Goal: Navigation & Orientation: Find specific page/section

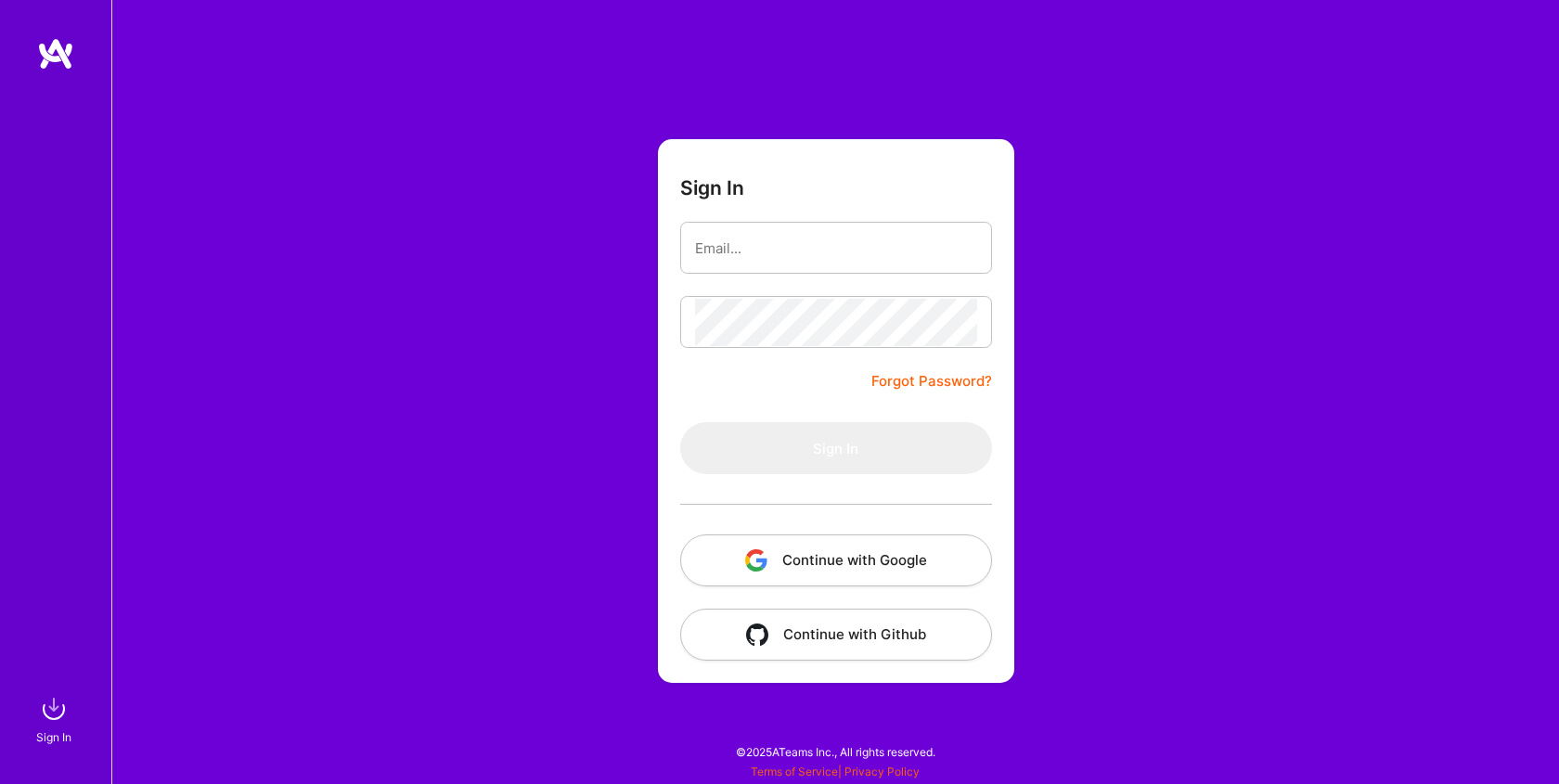
click at [821, 551] on button "Continue with Google" at bounding box center [836, 560] width 312 height 52
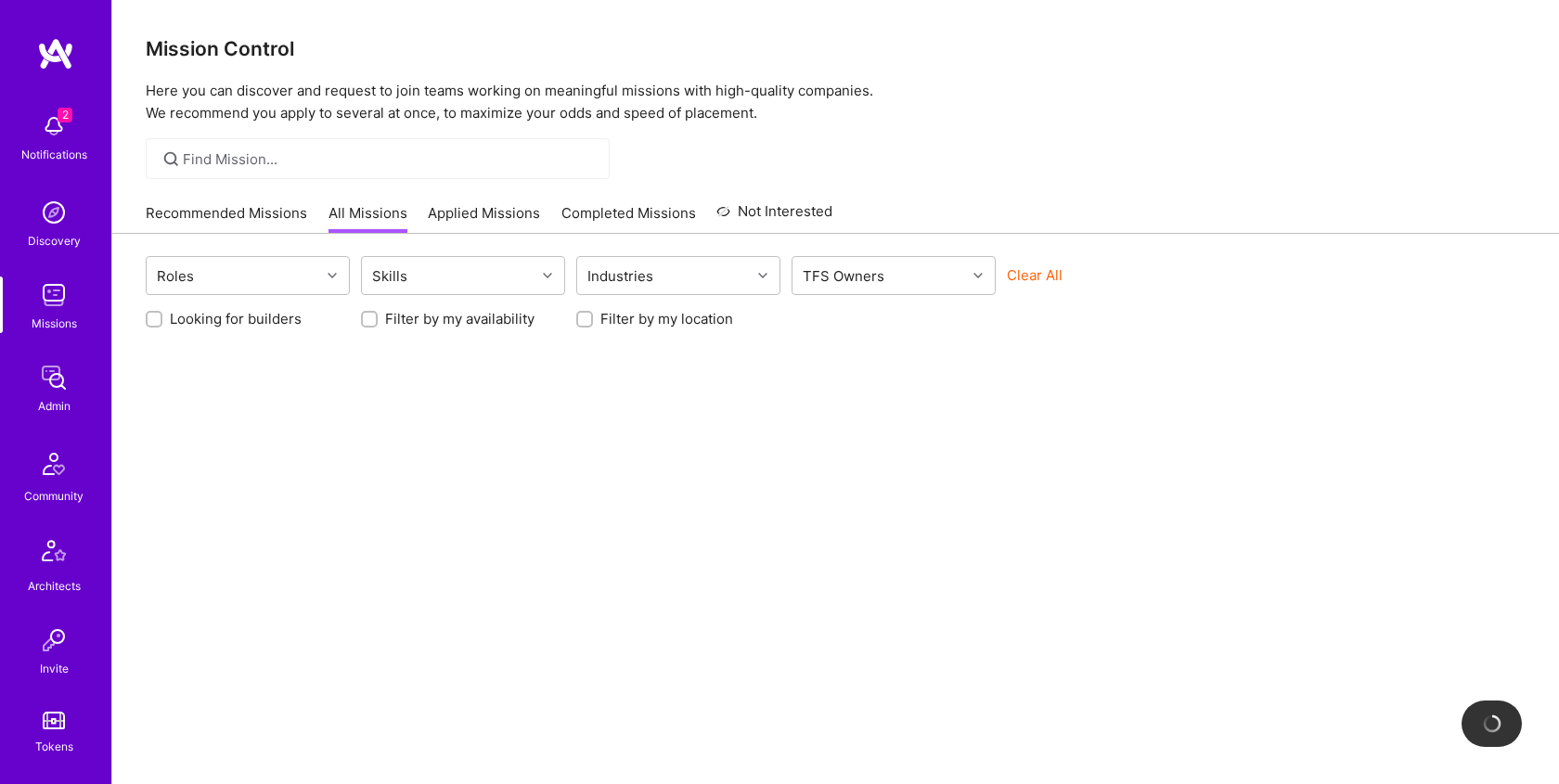
scroll to position [400, 0]
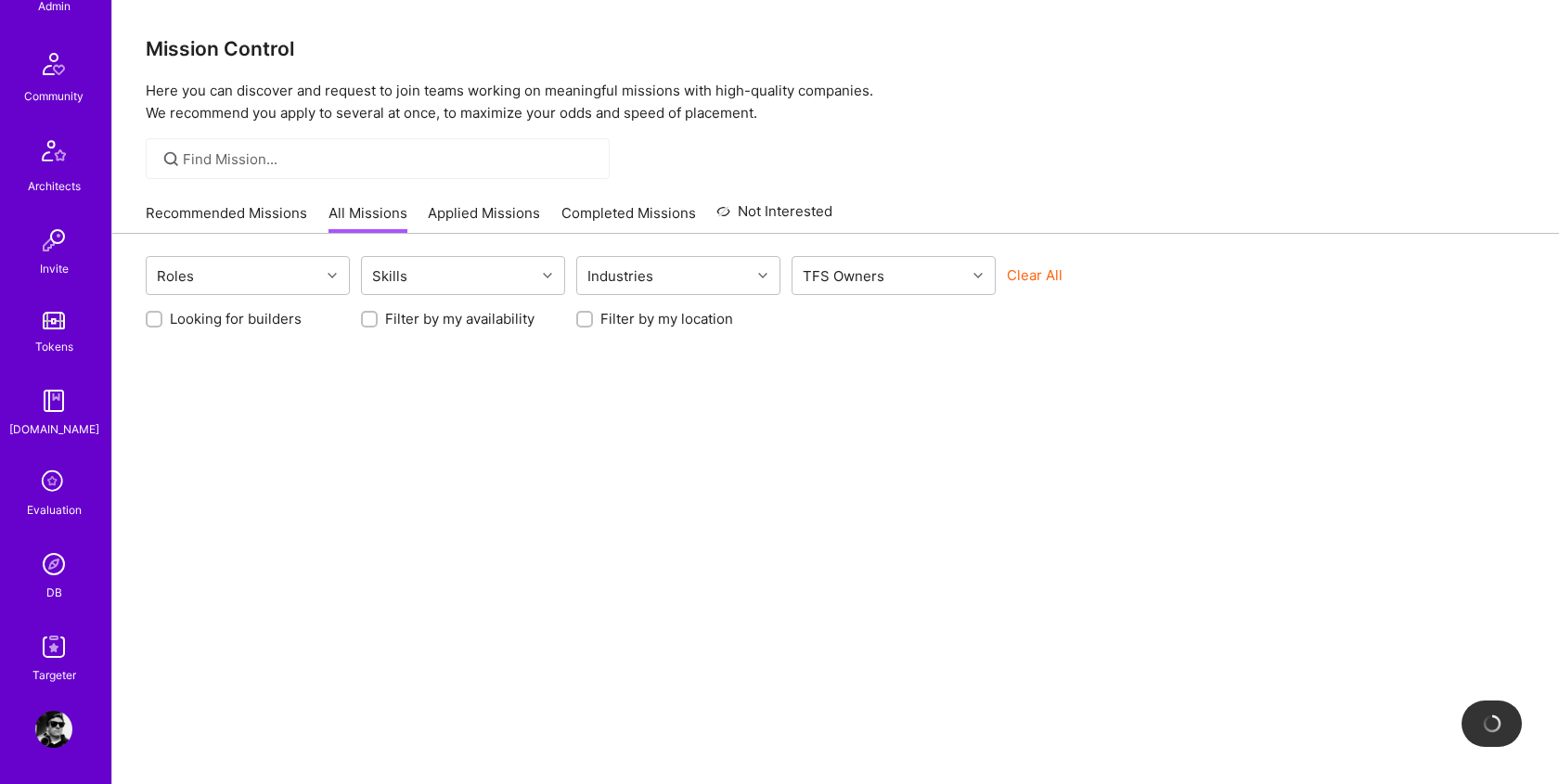
click at [49, 722] on img at bounding box center [54, 729] width 37 height 37
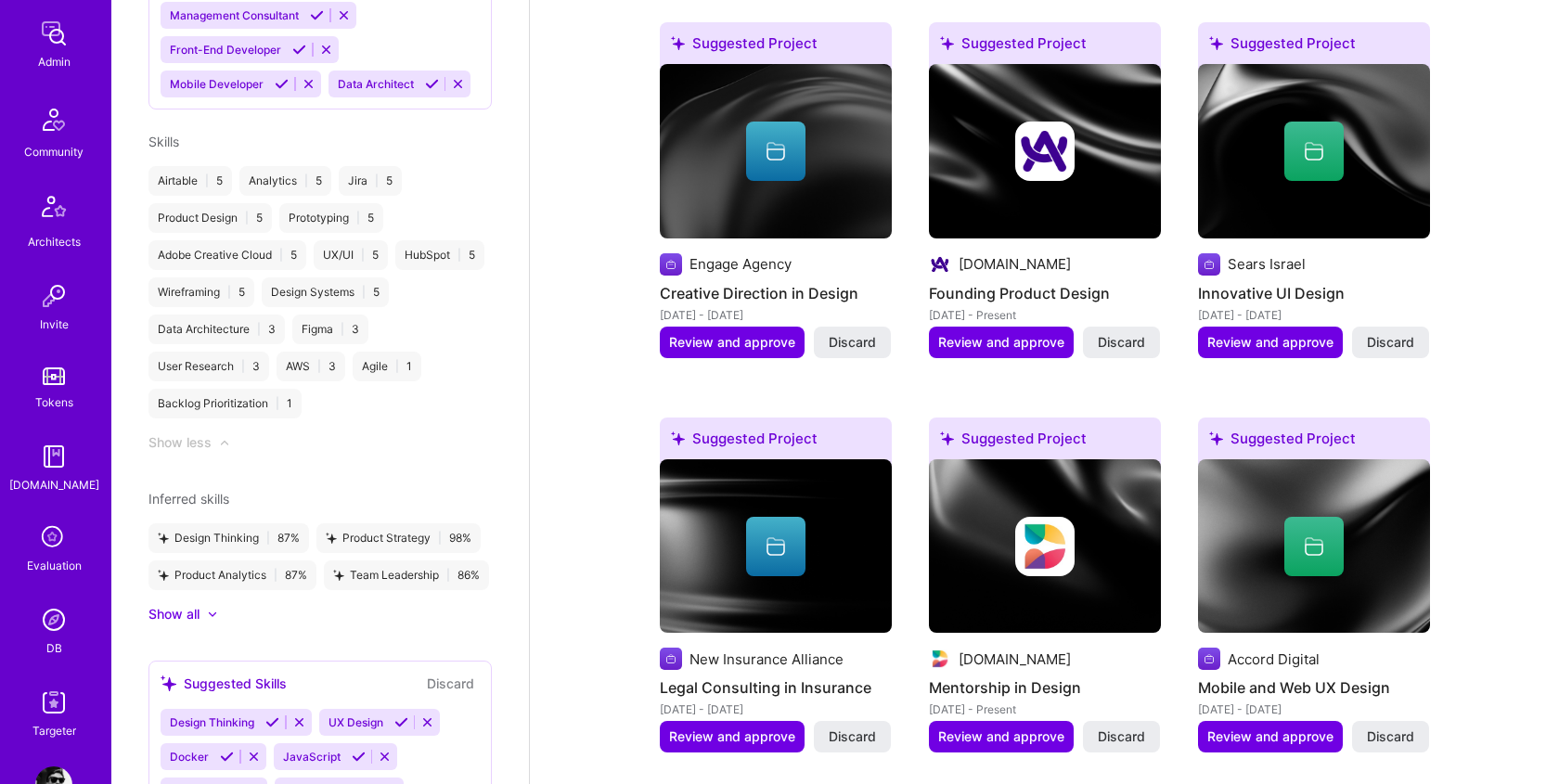
scroll to position [400, 0]
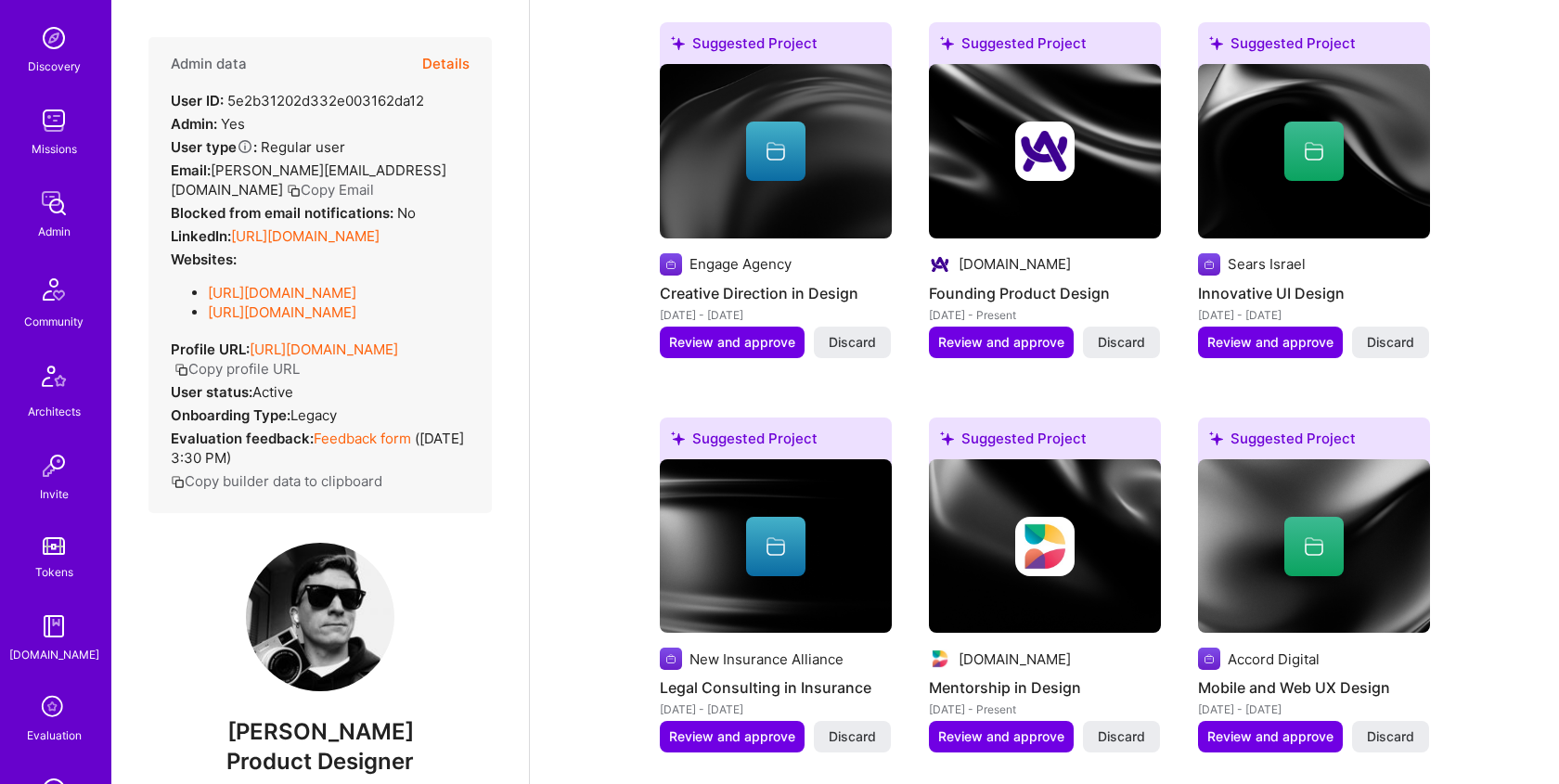
scroll to position [400, 0]
